Goal: Information Seeking & Learning: Check status

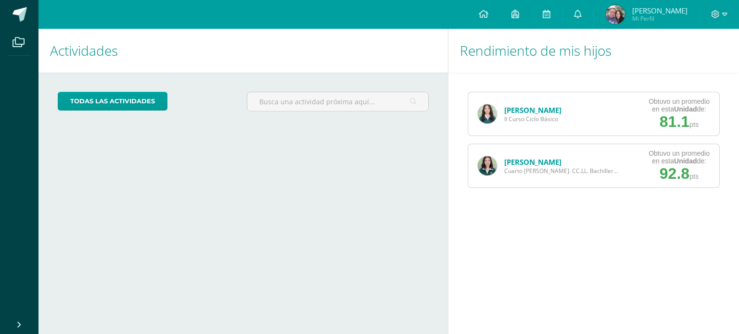
click at [544, 159] on link "[PERSON_NAME]" at bounding box center [532, 162] width 57 height 10
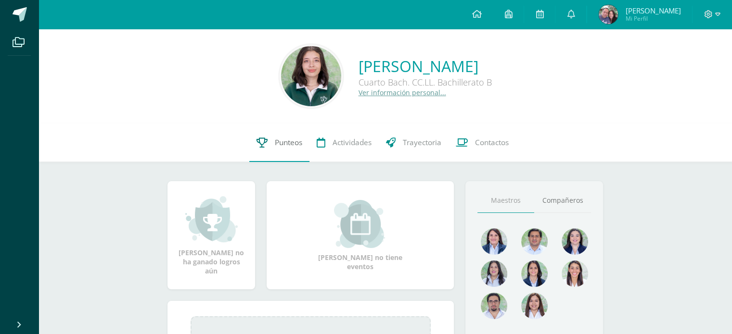
click at [285, 149] on link "Punteos" at bounding box center [279, 143] width 60 height 39
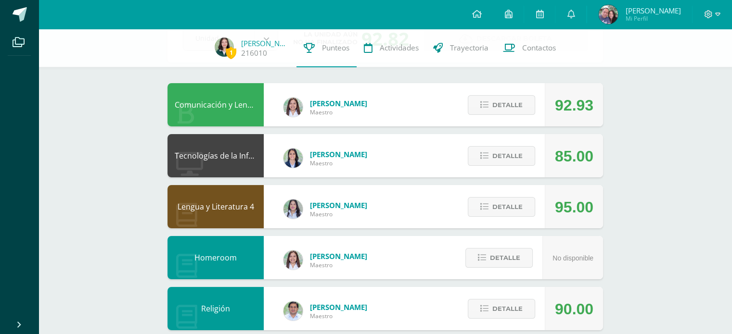
scroll to position [47, 0]
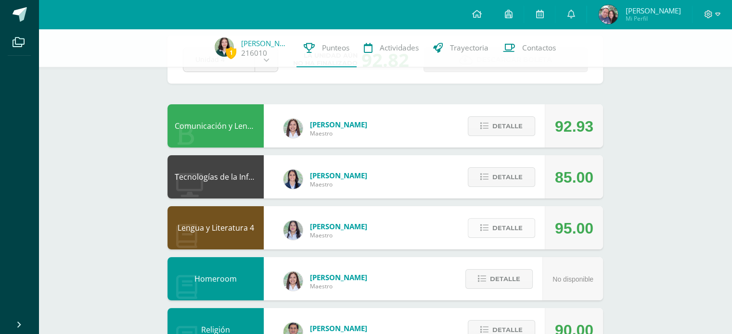
click at [502, 225] on span "Detalle" at bounding box center [507, 228] width 30 height 18
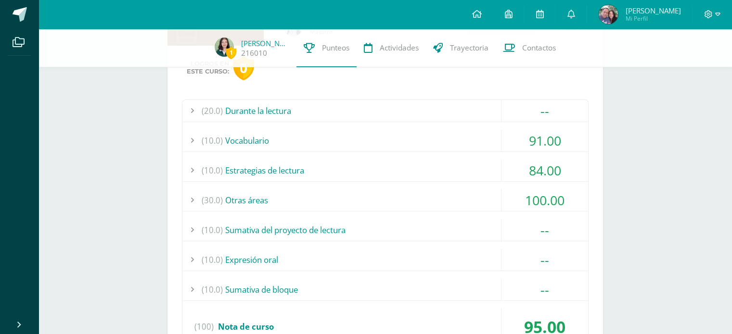
scroll to position [235, 0]
